Goal: Information Seeking & Learning: Learn about a topic

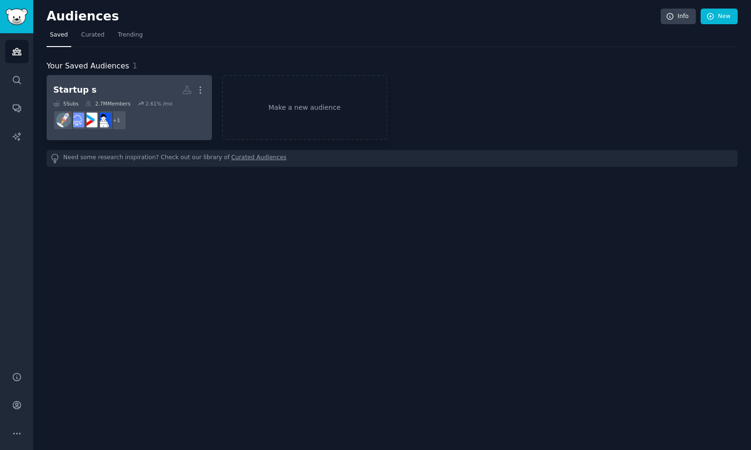
click at [164, 94] on h2 "Startup s More" at bounding box center [129, 90] width 152 height 17
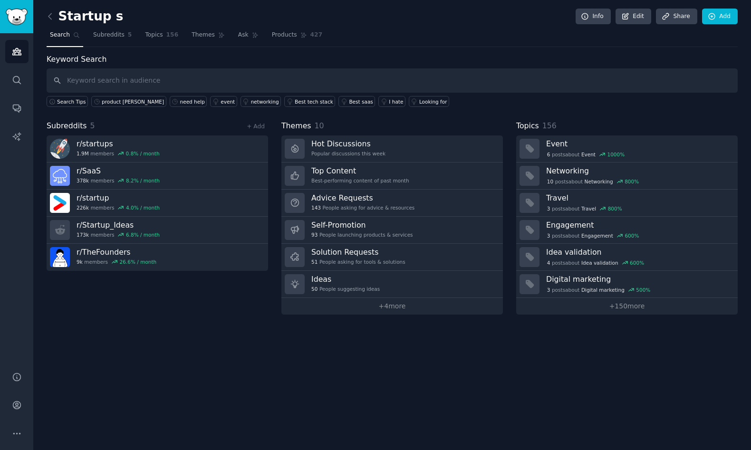
click at [140, 82] on input "text" at bounding box center [392, 80] width 691 height 24
type input "cash"
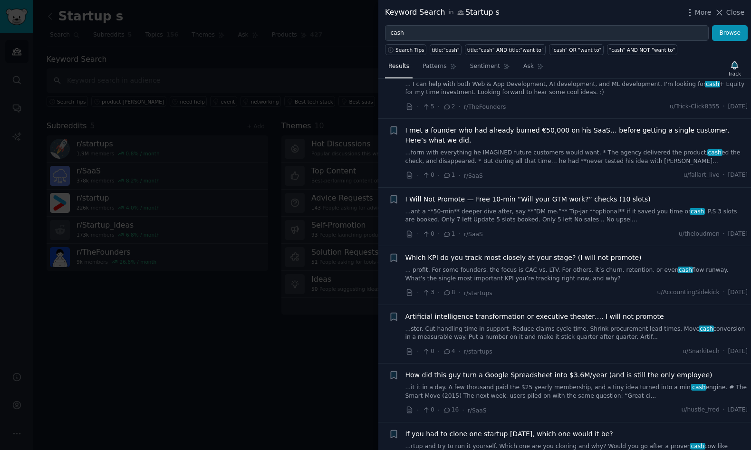
scroll to position [572, 0]
click at [492, 261] on span "Which KPI do you track most closely at your stage? (I will not promote)" at bounding box center [523, 259] width 236 height 10
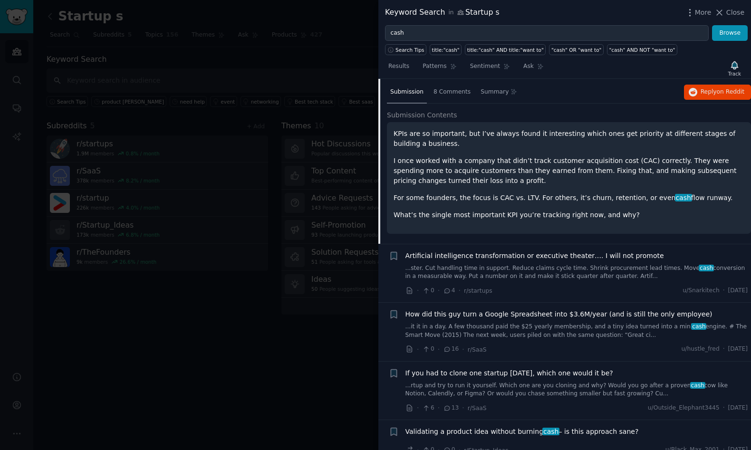
scroll to position [785, 0]
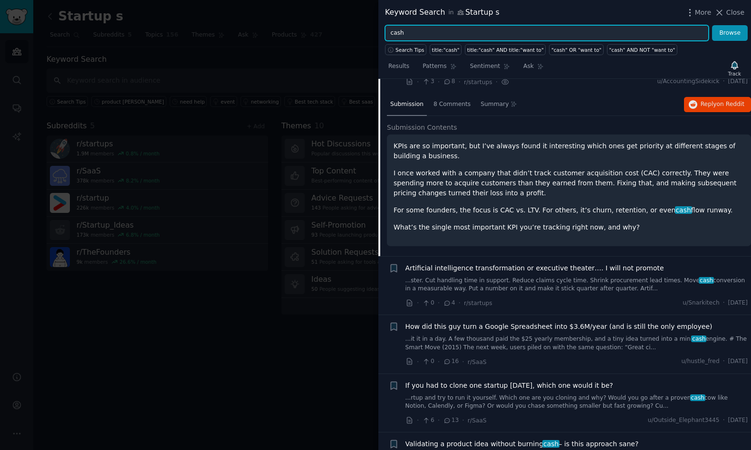
drag, startPoint x: 410, startPoint y: 33, endPoint x: 383, endPoint y: 33, distance: 27.6
click at [383, 33] on div "cash Browse" at bounding box center [564, 33] width 373 height 16
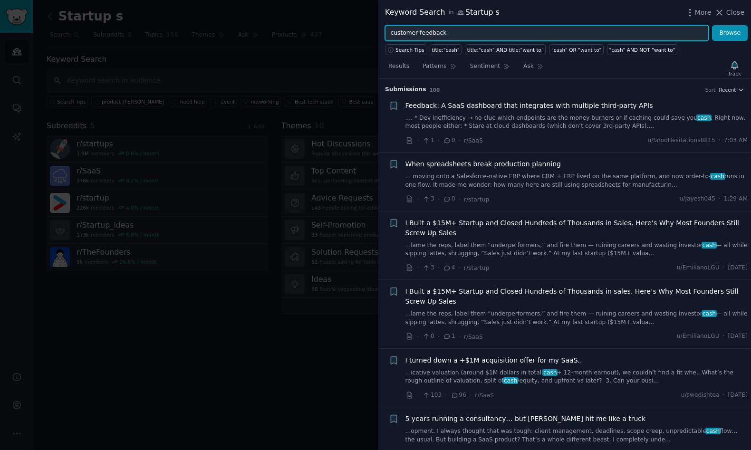
type input "customer feedback"
click at [712, 25] on button "Browse" at bounding box center [730, 33] width 36 height 16
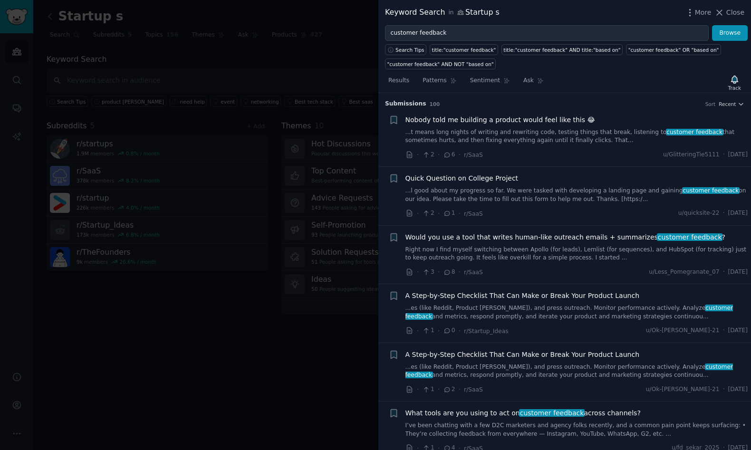
click at [491, 294] on span "A Step-by-Step Checklist That Can Make or Break Your Product Launch" at bounding box center [522, 296] width 234 height 10
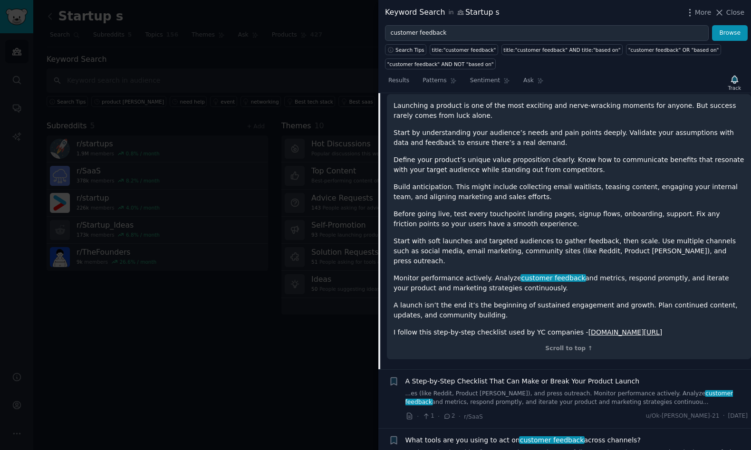
scroll to position [289, 0]
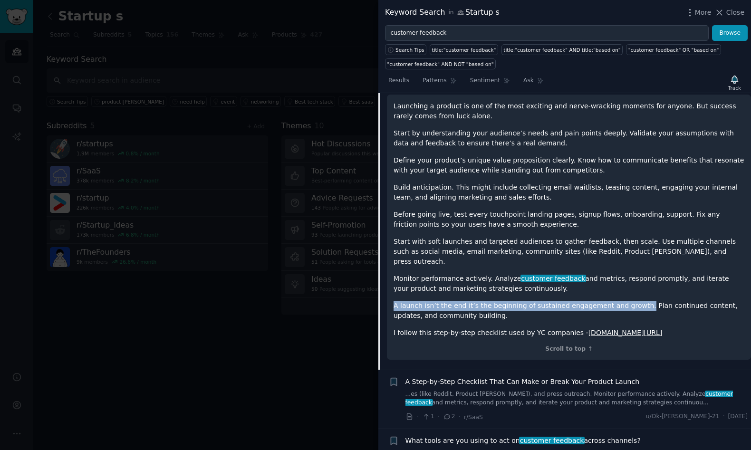
drag, startPoint x: 393, startPoint y: 296, endPoint x: 633, endPoint y: 296, distance: 239.0
click at [633, 301] on p "A launch isn’t the end it’s the beginning of sustained engagement and growth. P…" at bounding box center [568, 311] width 351 height 20
copy p "A launch isn’t the end it’s the beginning of sustained engagement and growth."
